Goal: Task Accomplishment & Management: Manage account settings

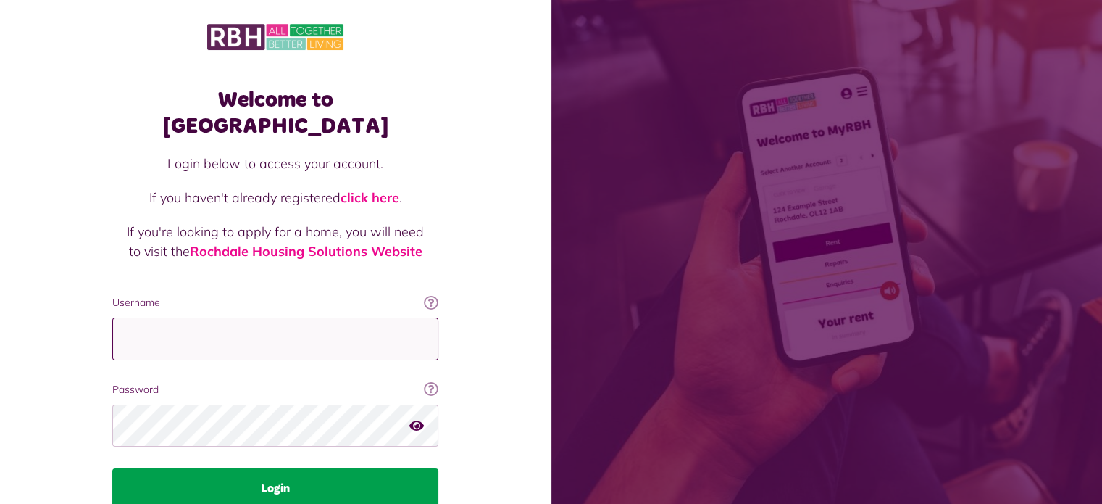
type input "**********"
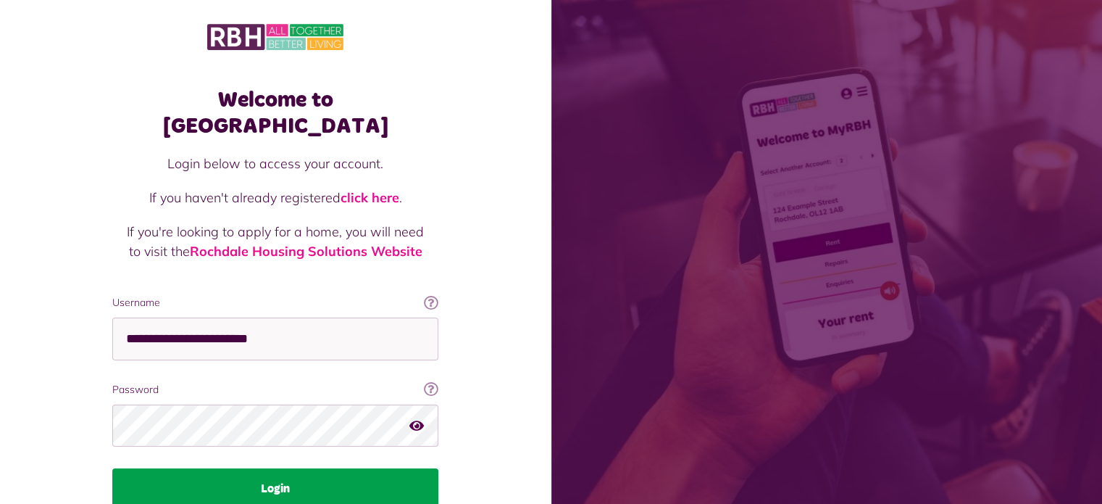
click at [278, 468] on button "Login" at bounding box center [275, 488] width 326 height 41
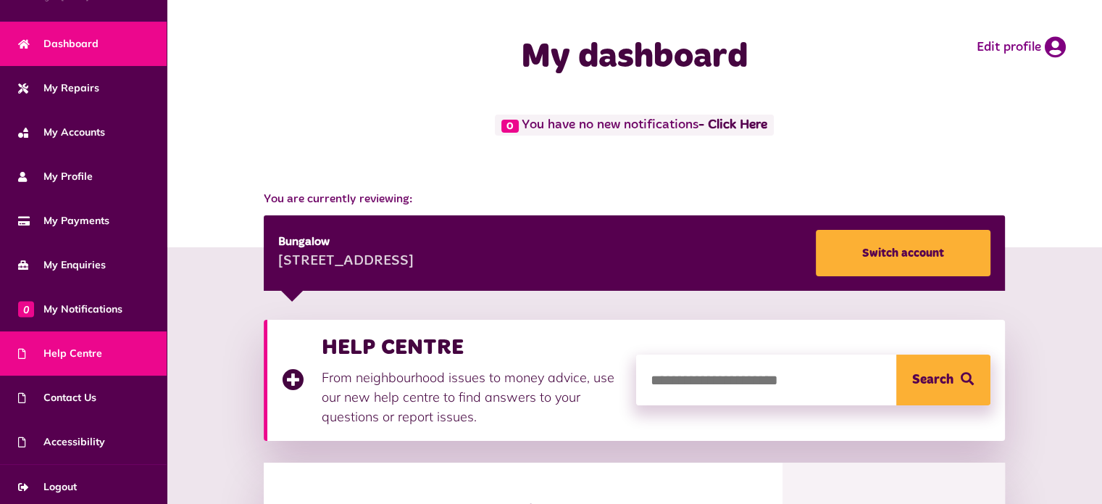
scroll to position [82, 0]
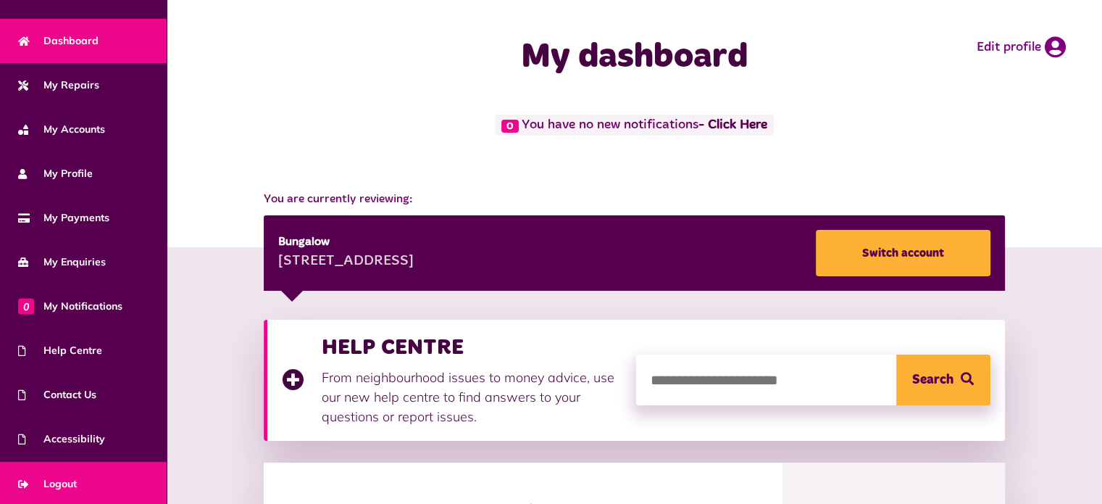
click at [62, 484] on span "Logout" at bounding box center [47, 483] width 59 height 15
